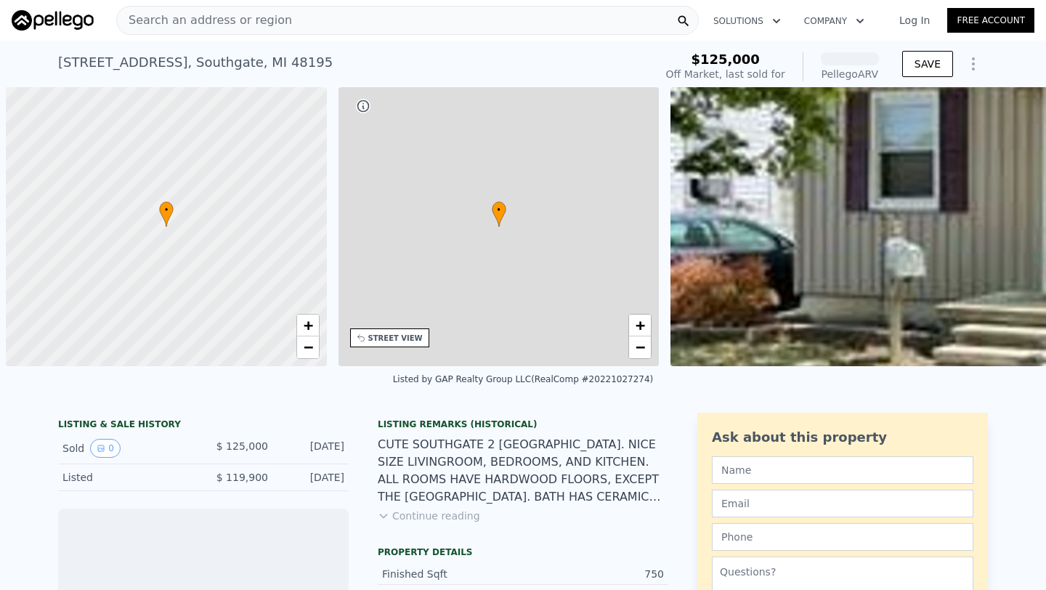
scroll to position [0, 6]
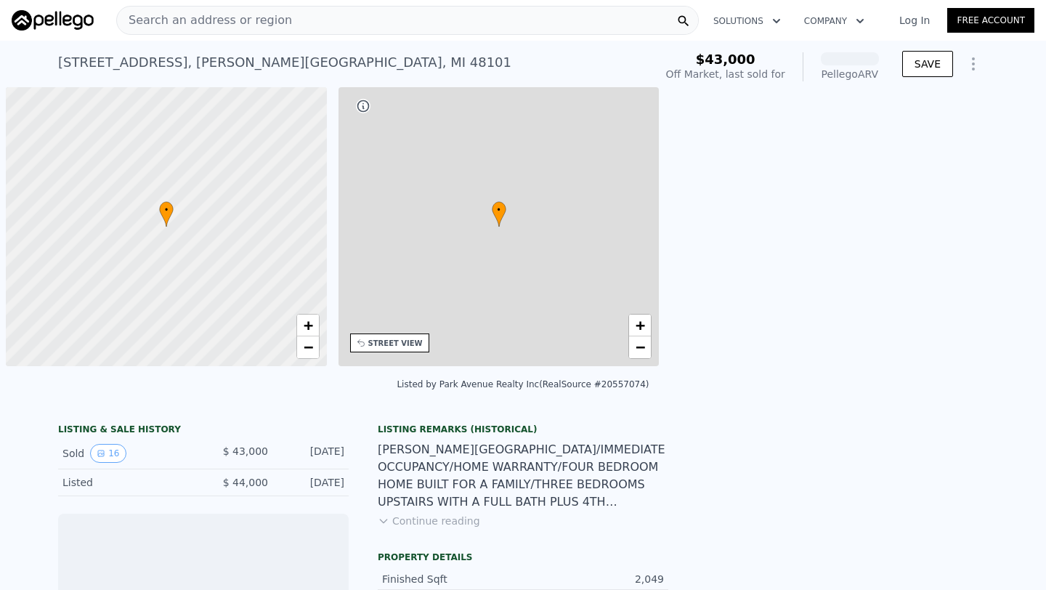
scroll to position [0, 6]
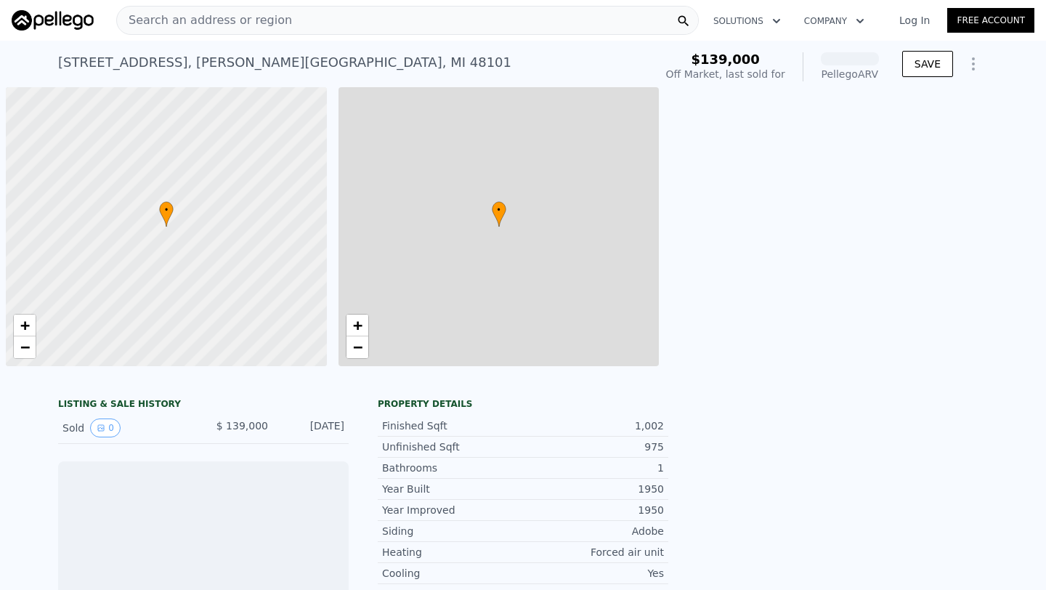
scroll to position [0, 6]
